Goal: Browse casually

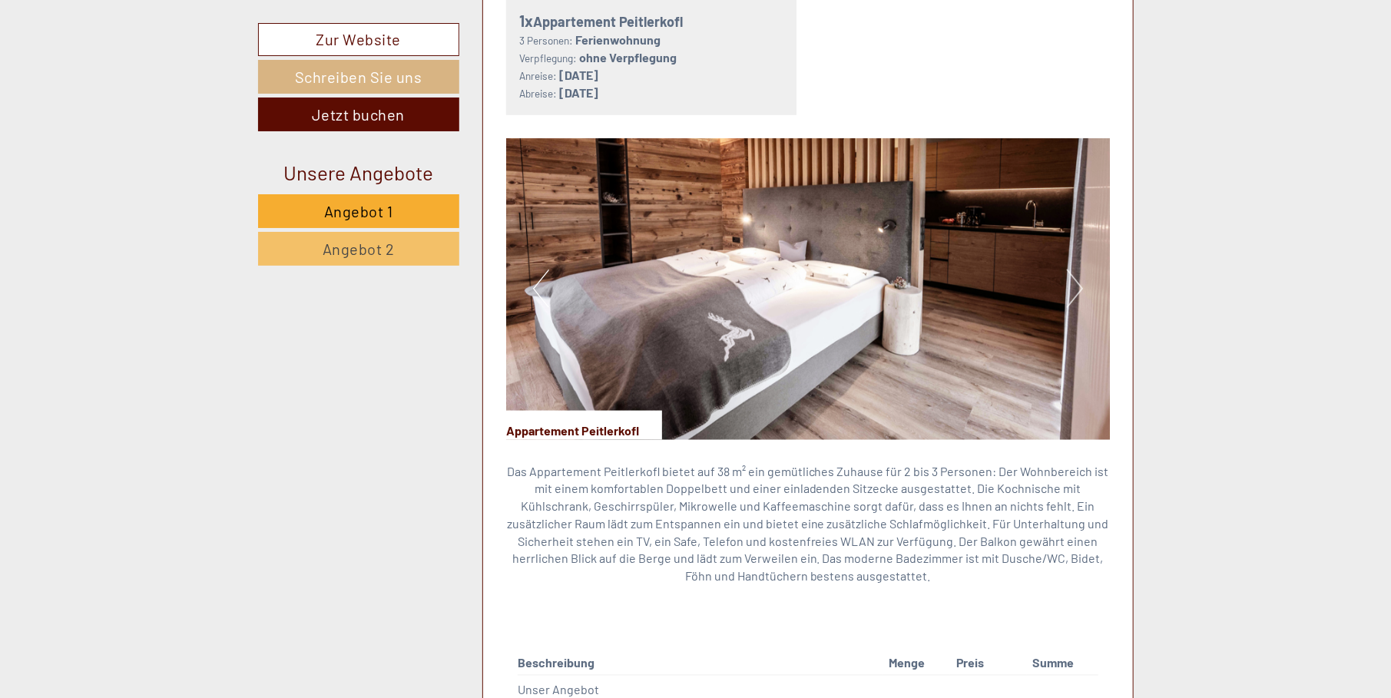
scroll to position [935, 0]
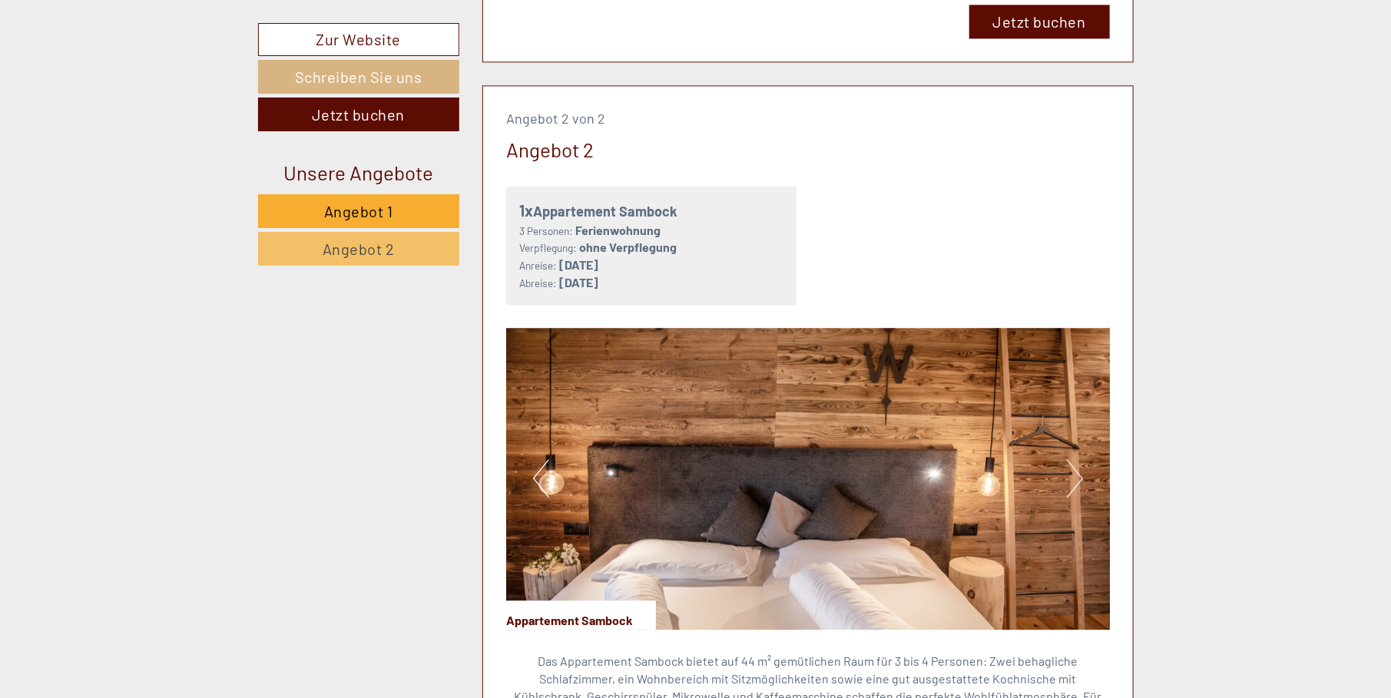
click at [735, 462] on img at bounding box center [808, 479] width 604 height 302
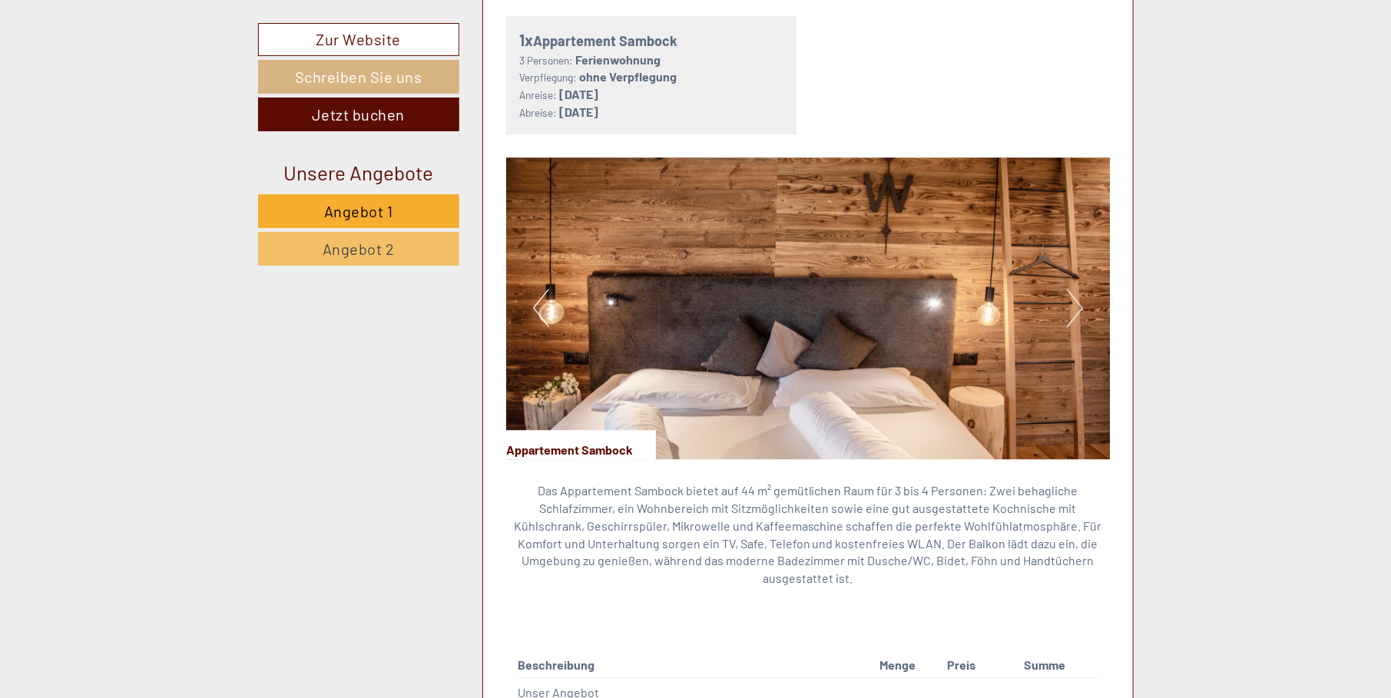
scroll to position [2179, 0]
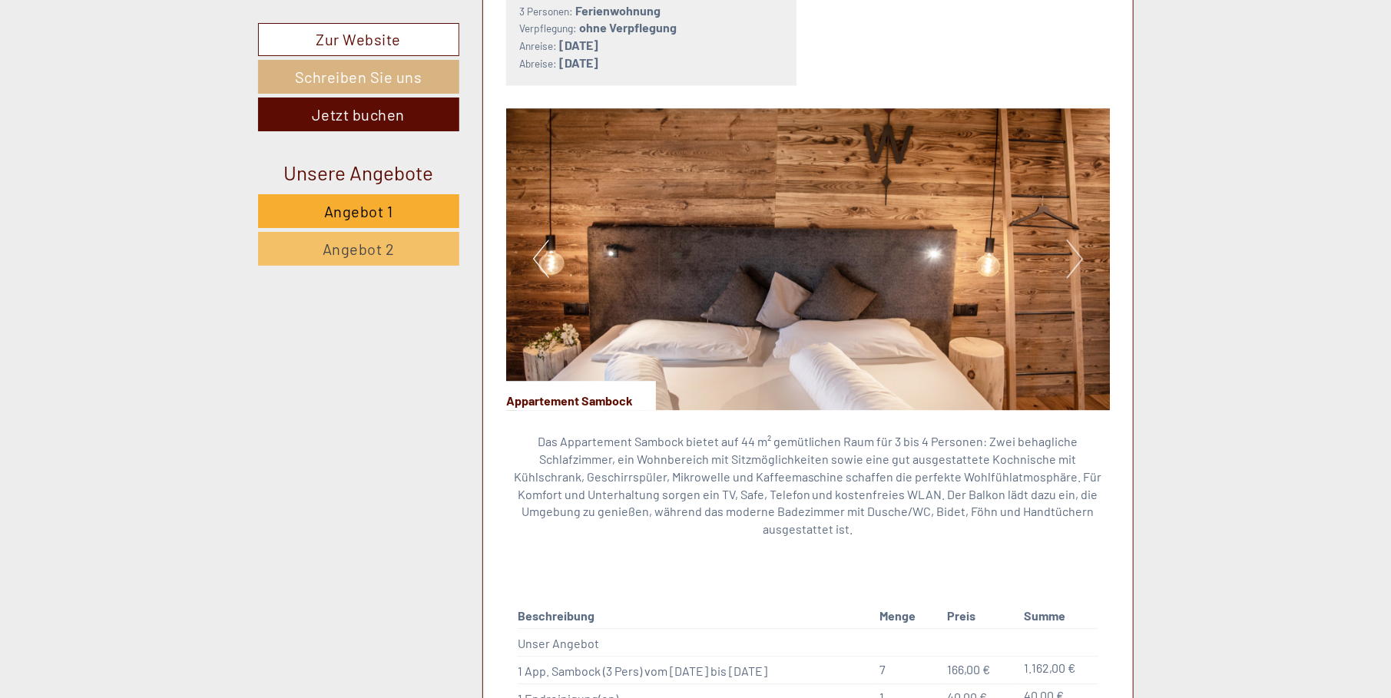
click at [1072, 257] on button "Next" at bounding box center [1075, 259] width 16 height 38
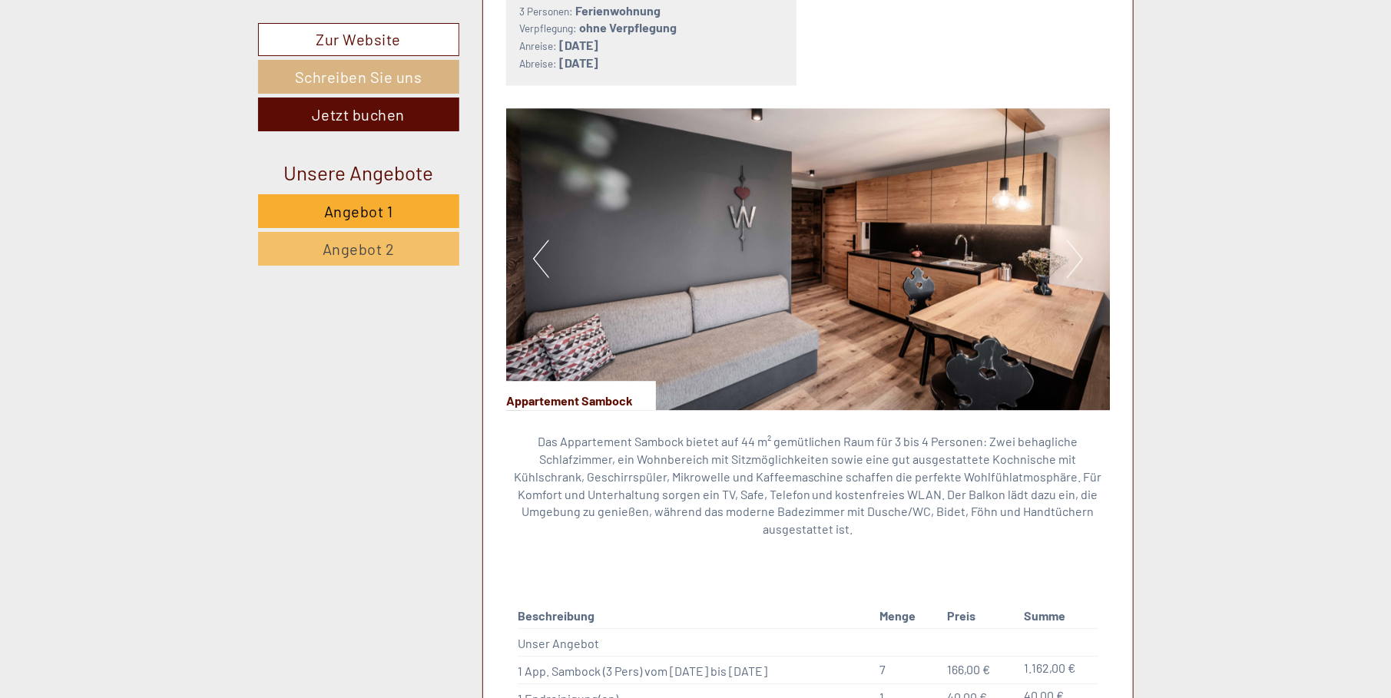
click at [1077, 255] on button "Next" at bounding box center [1075, 259] width 16 height 38
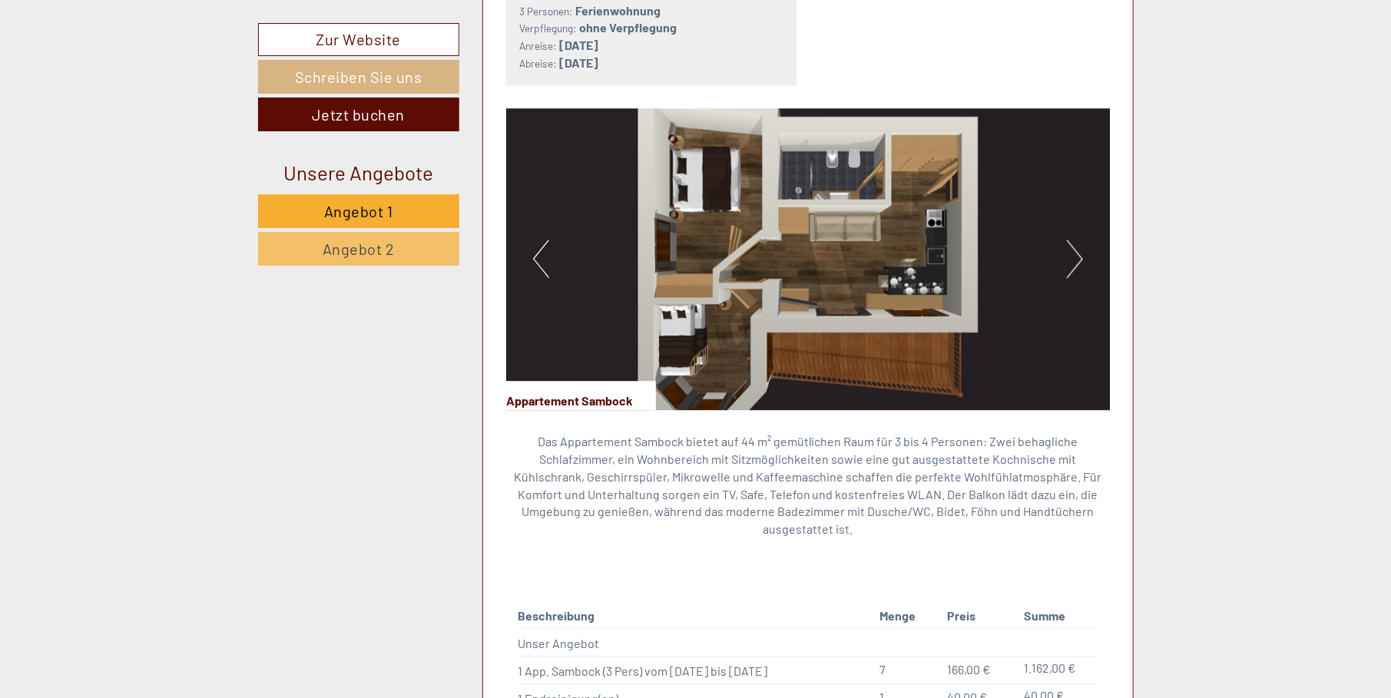
click at [534, 255] on button "Previous" at bounding box center [541, 259] width 16 height 38
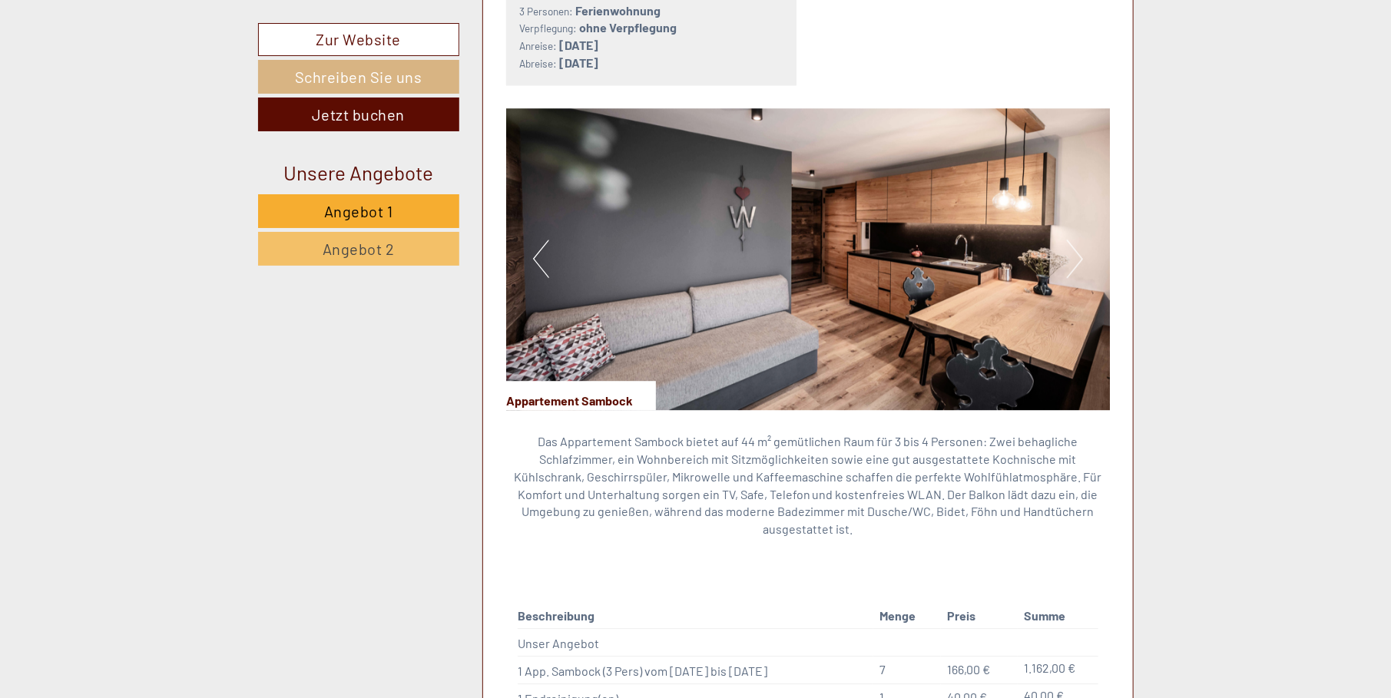
click at [1082, 257] on button "Next" at bounding box center [1075, 259] width 16 height 38
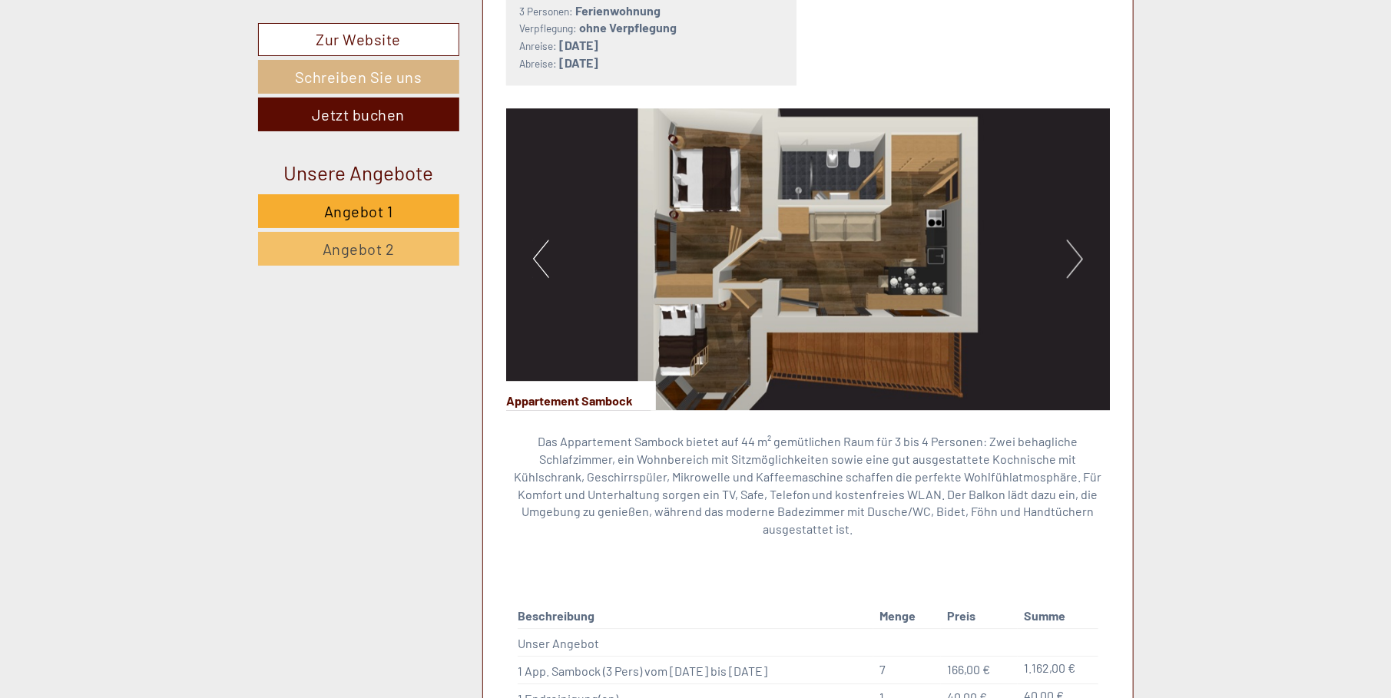
click at [1082, 257] on button "Next" at bounding box center [1075, 259] width 16 height 38
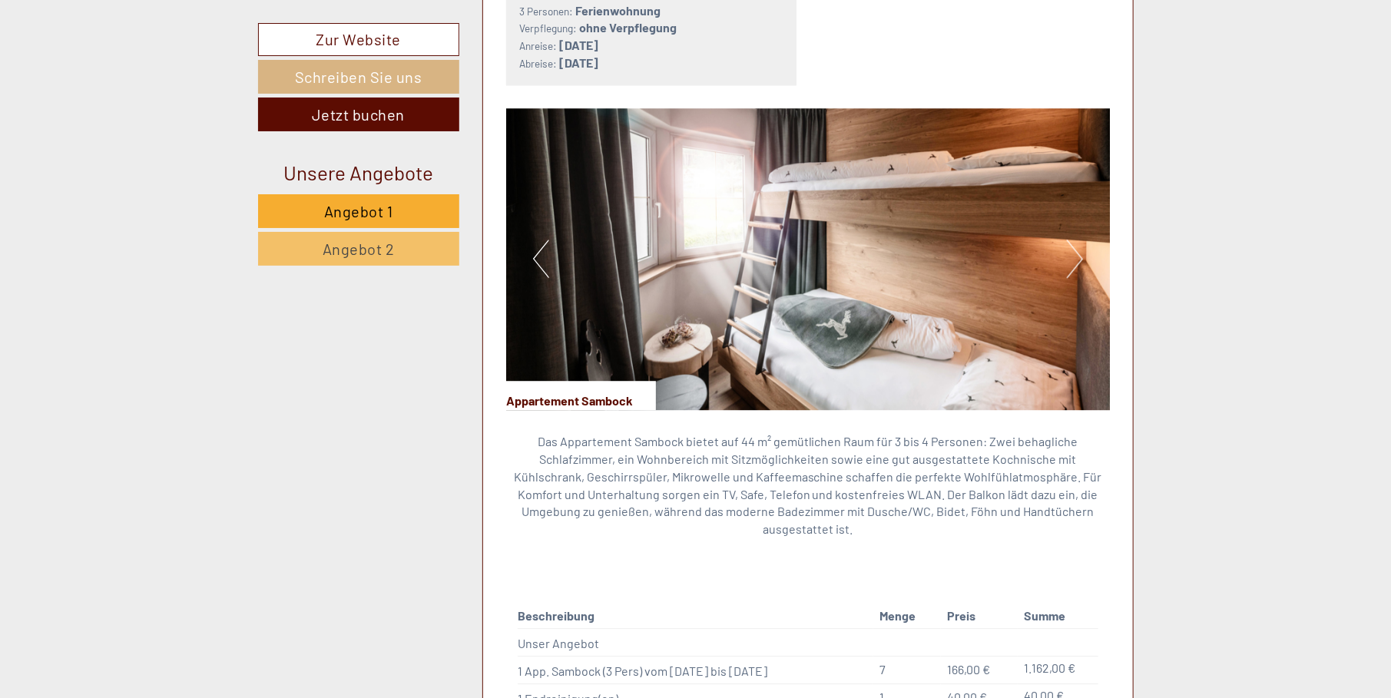
click at [1082, 257] on button "Next" at bounding box center [1075, 259] width 16 height 38
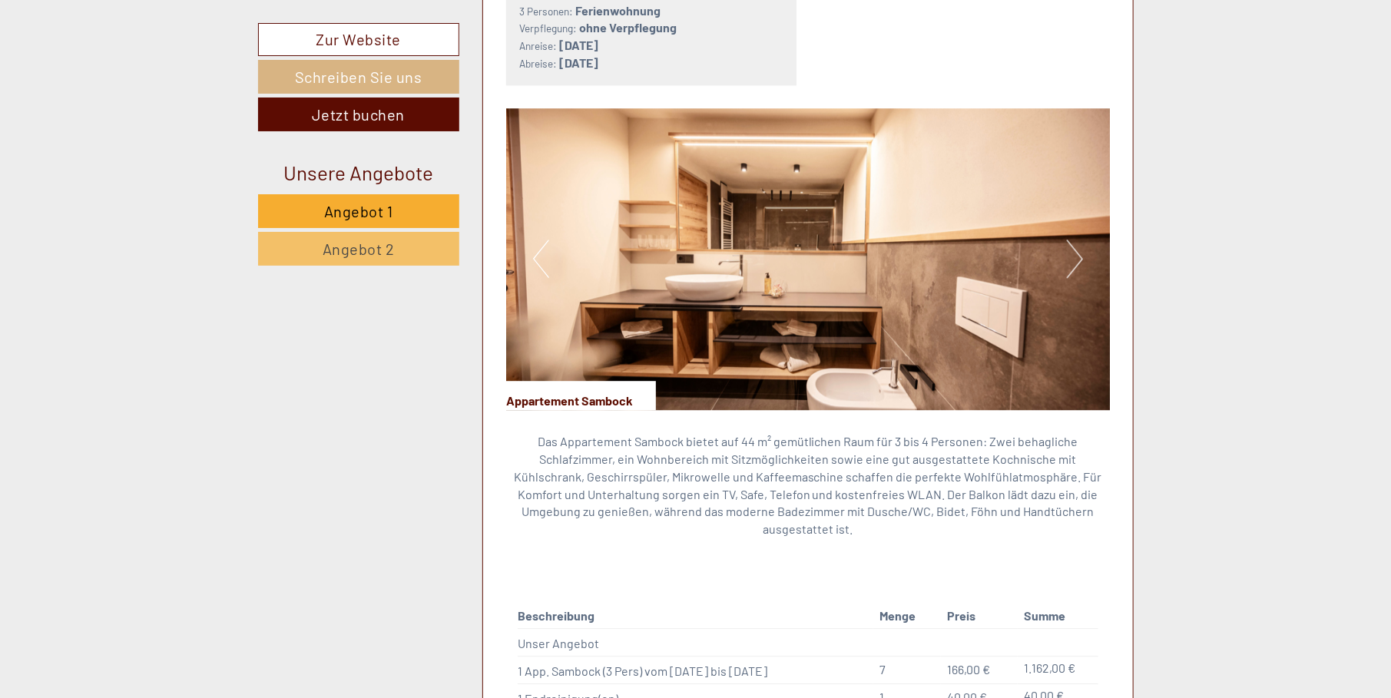
click at [1082, 257] on button "Next" at bounding box center [1075, 259] width 16 height 38
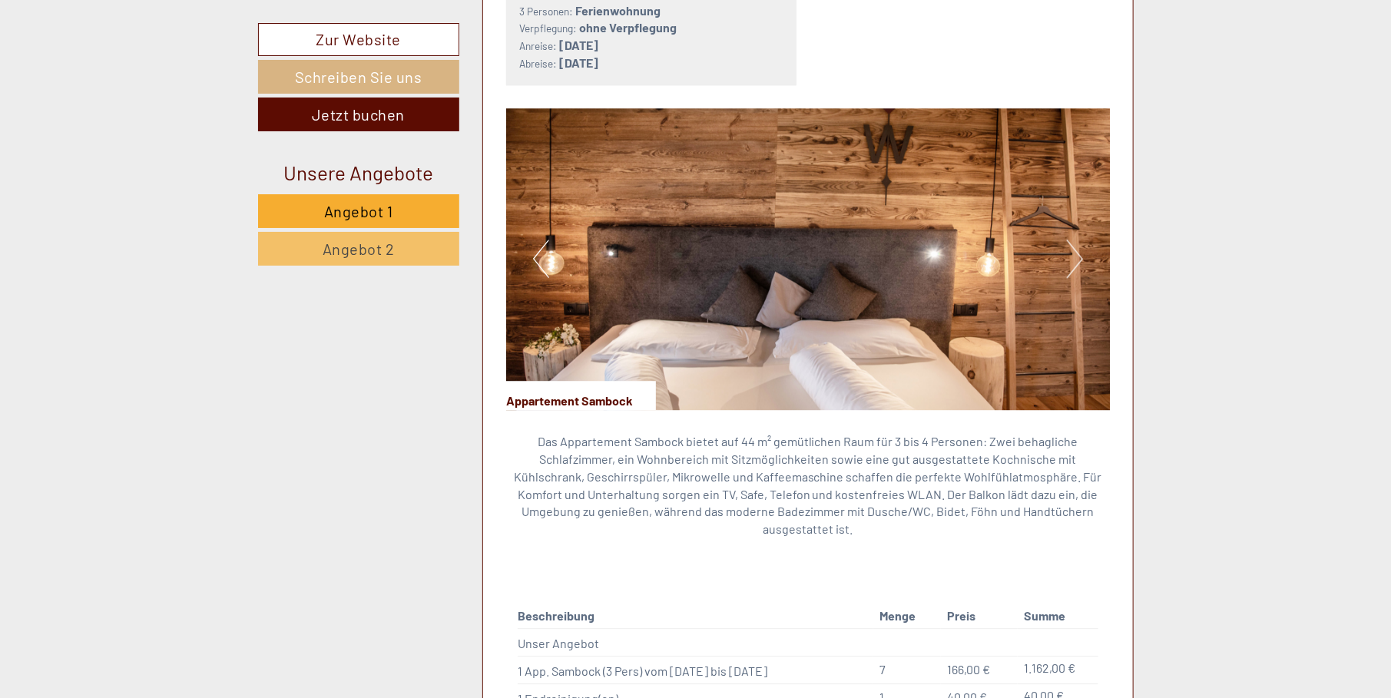
click at [1082, 257] on button "Next" at bounding box center [1075, 259] width 16 height 38
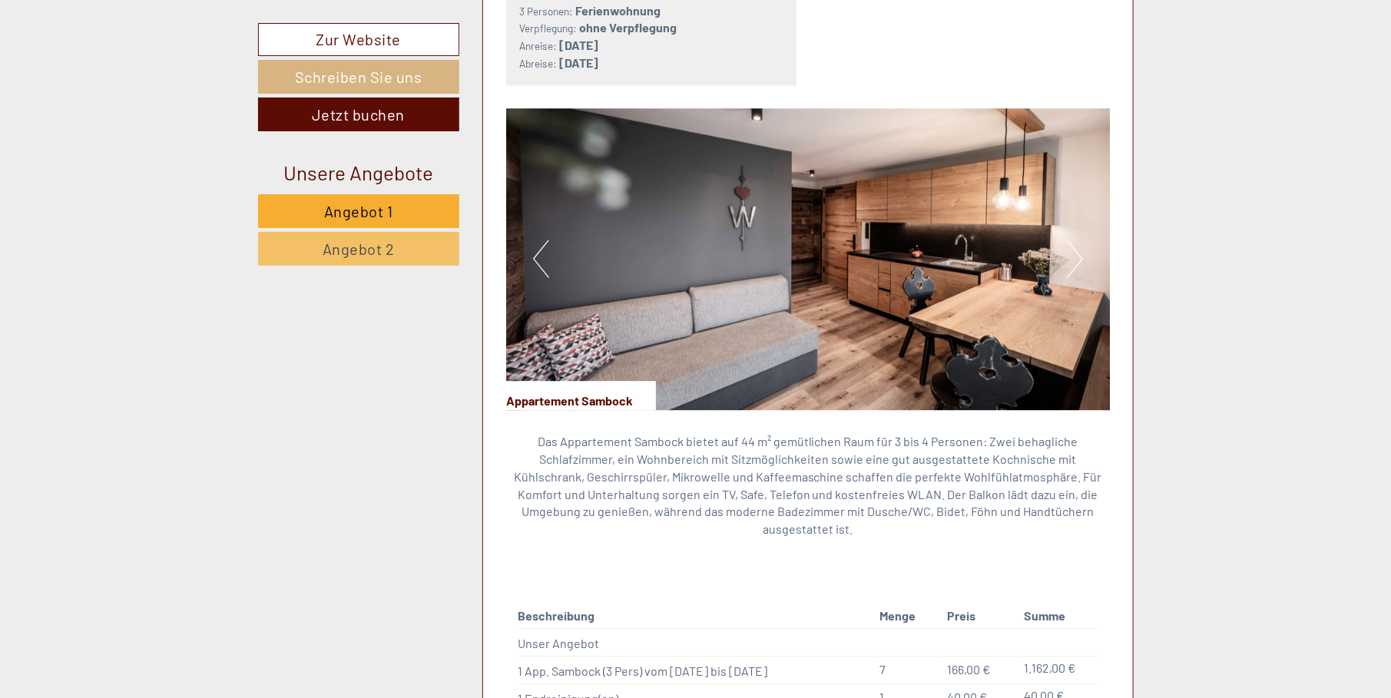
click at [1082, 257] on button "Next" at bounding box center [1075, 259] width 16 height 38
